Goal: Communication & Community: Answer question/provide support

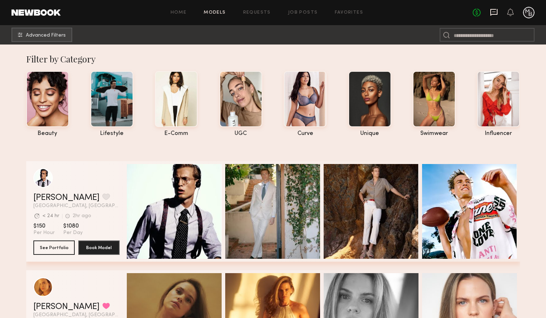
click at [492, 13] on icon at bounding box center [494, 12] width 8 height 8
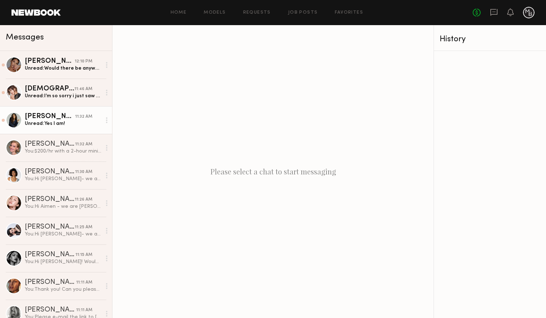
click at [71, 127] on div "Unread: Yes I am!" at bounding box center [63, 123] width 76 height 7
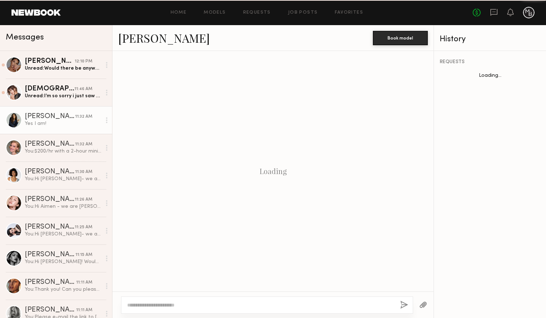
scroll to position [114, 0]
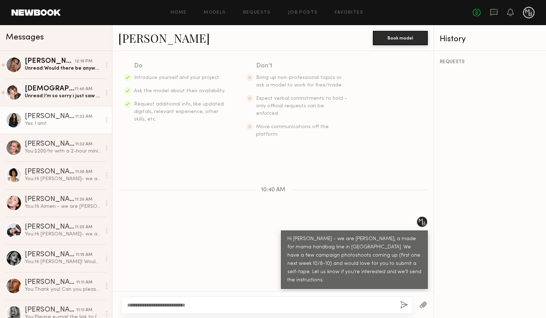
type textarea "**********"
click at [401, 306] on button "button" at bounding box center [404, 305] width 8 height 9
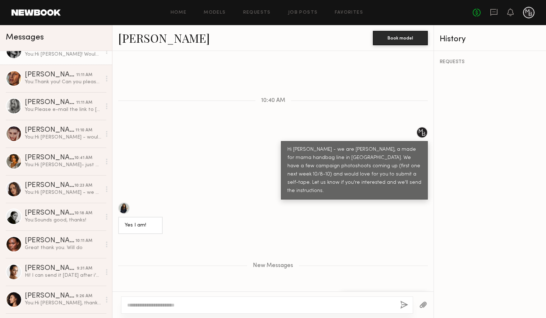
scroll to position [215, 0]
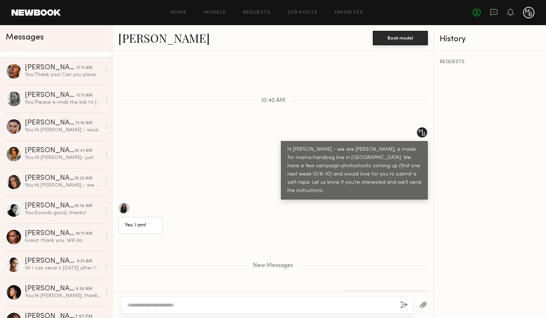
click at [59, 236] on div "[PERSON_NAME]" at bounding box center [50, 233] width 51 height 7
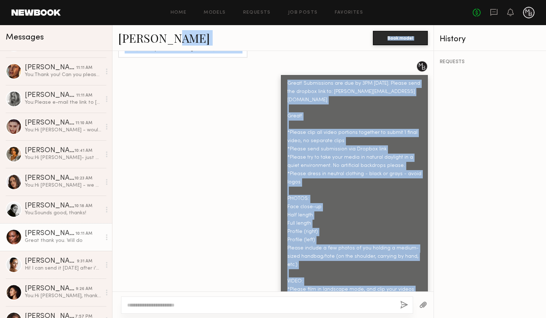
scroll to position [339, 0]
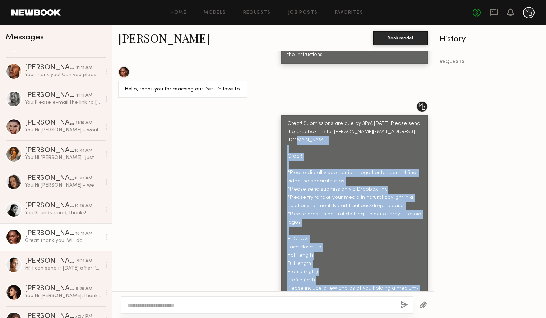
drag, startPoint x: 379, startPoint y: 257, endPoint x: 268, endPoint y: 124, distance: 173.4
click at [281, 135] on div "Great! Submissions are due by 3PM [DATE]. Please send the dropbox link to: [PER…" at bounding box center [354, 276] width 147 height 322
copy div "*Please clip all video portions together to submit 1 final video, no separate c…"
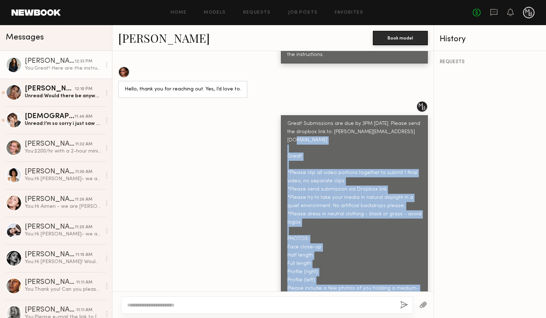
drag, startPoint x: 61, startPoint y: 66, endPoint x: 62, endPoint y: 71, distance: 5.2
click at [61, 66] on div "You: Great! Here are the instructions" at bounding box center [63, 68] width 76 height 7
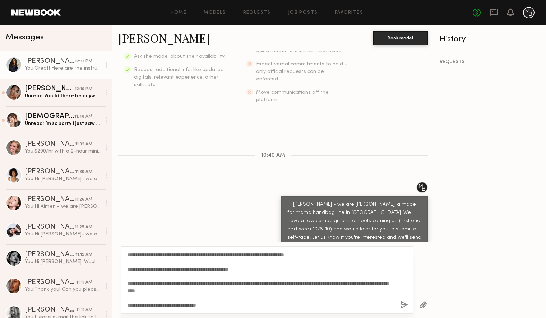
scroll to position [135, 0]
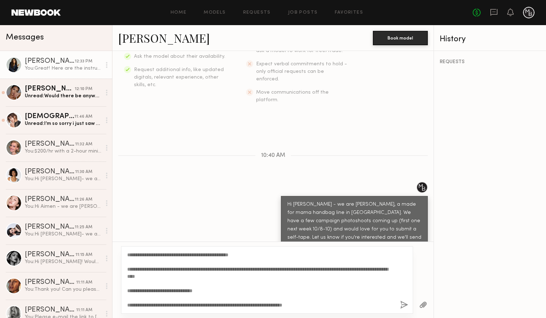
type textarea "**********"
click at [403, 304] on button "button" at bounding box center [404, 305] width 8 height 9
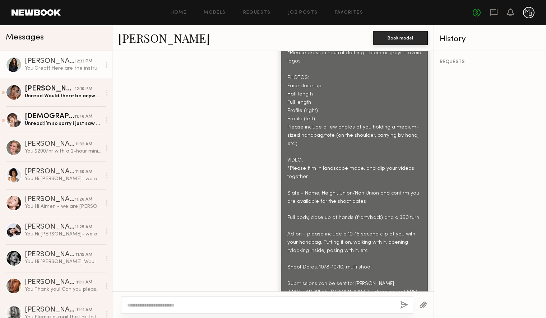
scroll to position [508, 0]
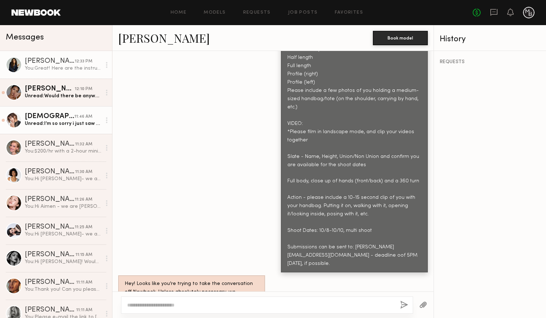
drag, startPoint x: 72, startPoint y: 120, endPoint x: 81, endPoint y: 133, distance: 16.0
click at [73, 120] on div "Unread: I’m so sorry i just saw this!" at bounding box center [63, 123] width 76 height 7
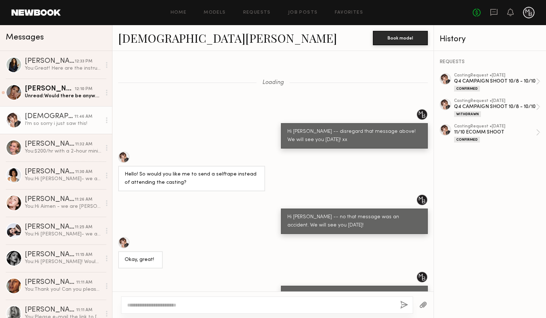
scroll to position [379, 0]
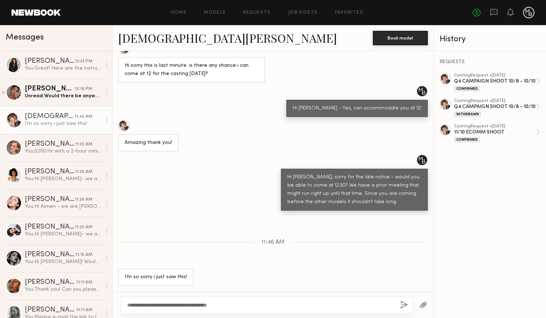
type textarea "**********"
click at [402, 303] on button "button" at bounding box center [404, 305] width 8 height 9
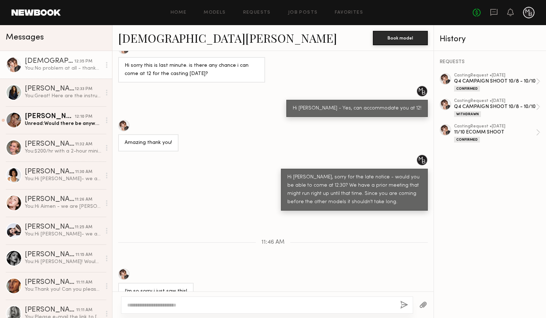
scroll to position [469, 0]
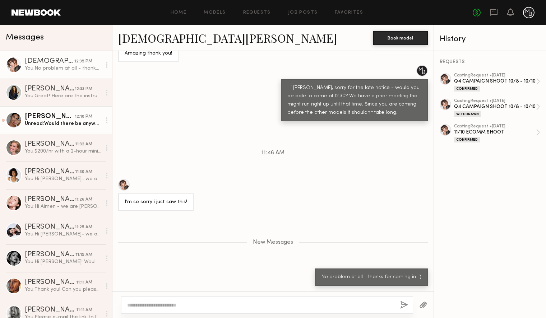
click at [78, 122] on div "Unread: Would there be anyway I can turn this in first thing in the morning? I …" at bounding box center [63, 123] width 76 height 7
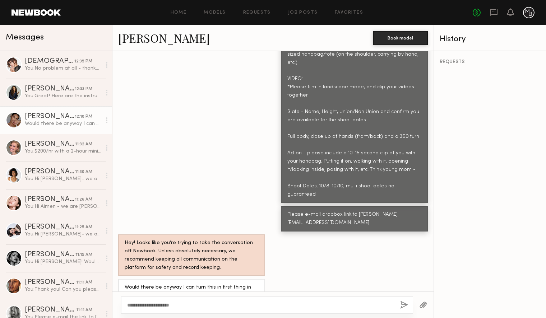
scroll to position [642, 0]
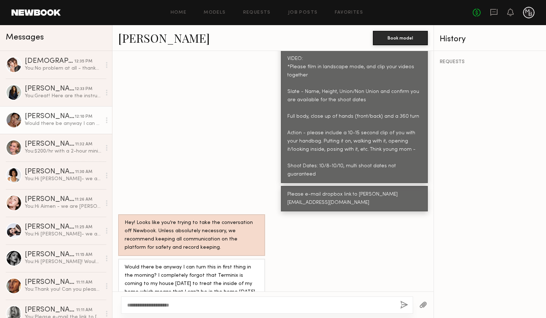
type textarea "**********"
click at [401, 305] on button "button" at bounding box center [404, 305] width 8 height 9
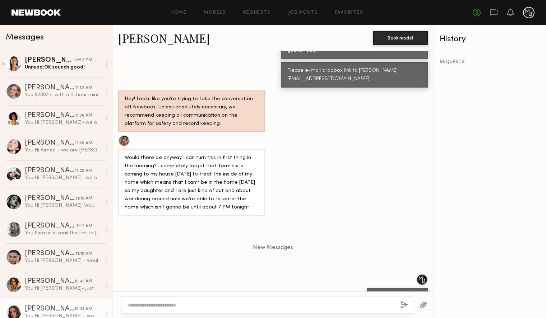
scroll to position [0, 0]
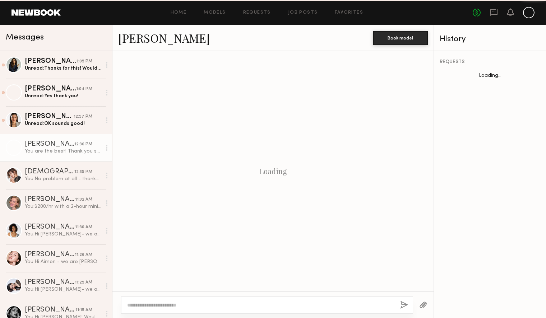
scroll to position [766, 0]
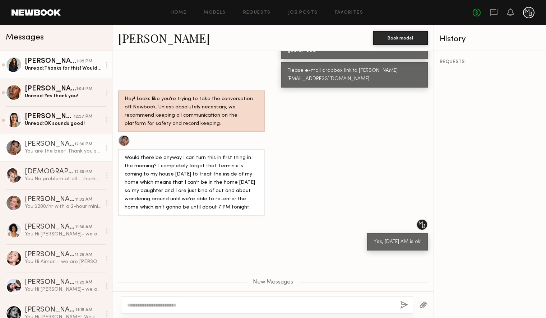
click at [67, 70] on div "Unread: Thanks for this! Would tomorrow submiasion be OK?" at bounding box center [63, 68] width 76 height 7
click at [51, 62] on div "[PERSON_NAME]" at bounding box center [51, 61] width 52 height 7
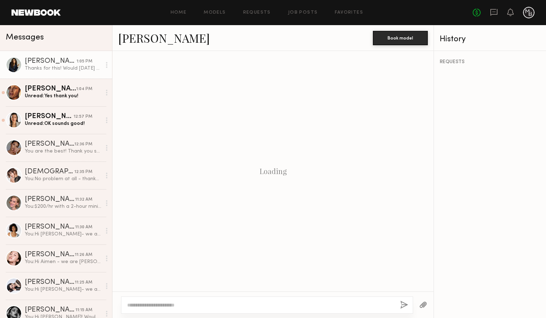
click at [36, 67] on div "Thanks for this! Would tomorrow submiasion be OK?" at bounding box center [63, 68] width 76 height 7
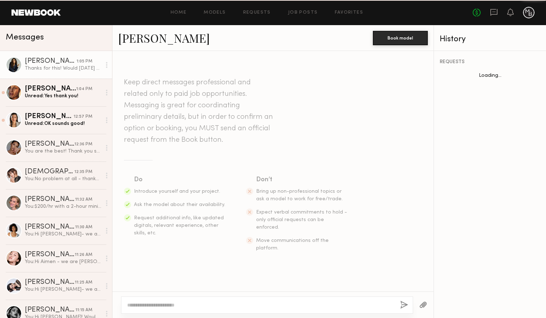
scroll to position [528, 0]
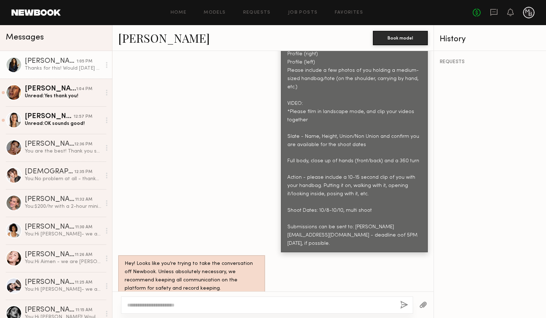
click at [235, 308] on textarea at bounding box center [260, 305] width 267 height 7
type textarea "*"
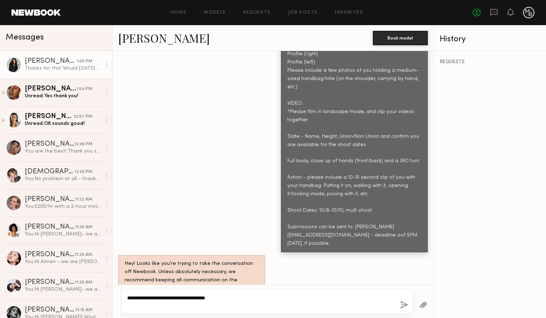
type textarea "**********"
click at [404, 304] on button "button" at bounding box center [404, 305] width 8 height 9
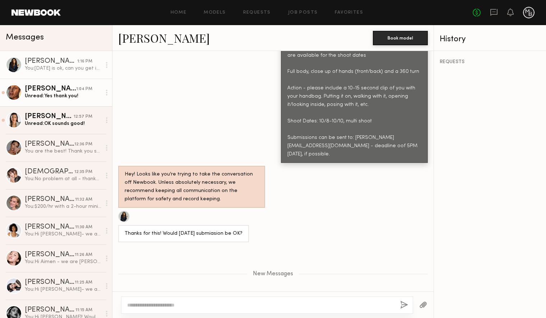
click at [53, 98] on div "Unread: Yes thank you!" at bounding box center [63, 96] width 76 height 7
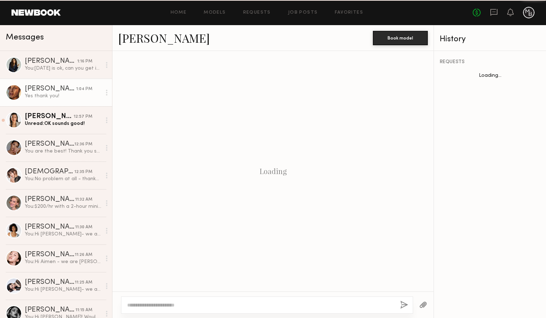
scroll to position [708, 0]
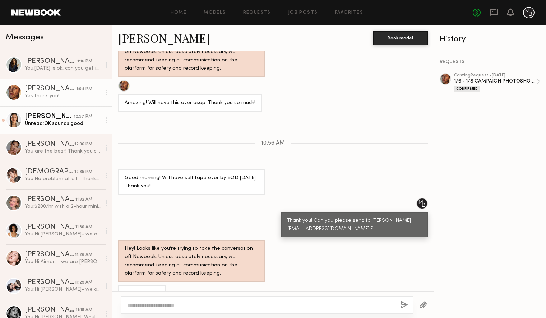
click at [55, 124] on div "Unread: OK sounds good!" at bounding box center [63, 123] width 76 height 7
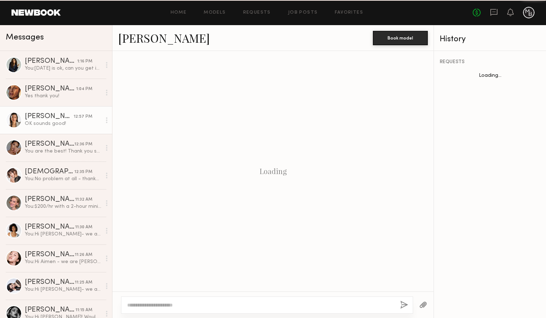
scroll to position [262, 0]
